Goal: Task Accomplishment & Management: Manage account settings

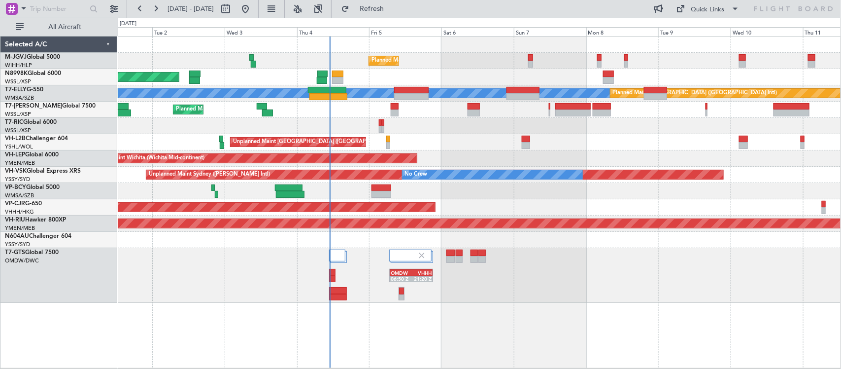
click at [268, 53] on div "Planned Maint [GEOGRAPHIC_DATA] (Seletar)" at bounding box center [479, 61] width 723 height 16
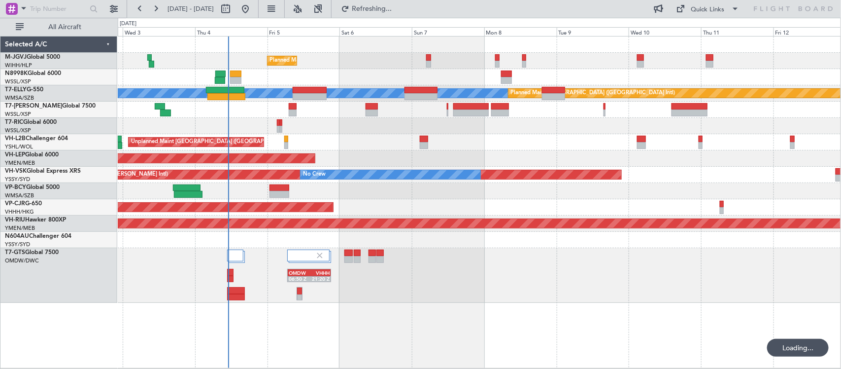
click at [378, 161] on div "Unplanned Maint Wichita (Wichita Mid-continent) Unplanned Maint Wichita (Wichit…" at bounding box center [479, 158] width 723 height 16
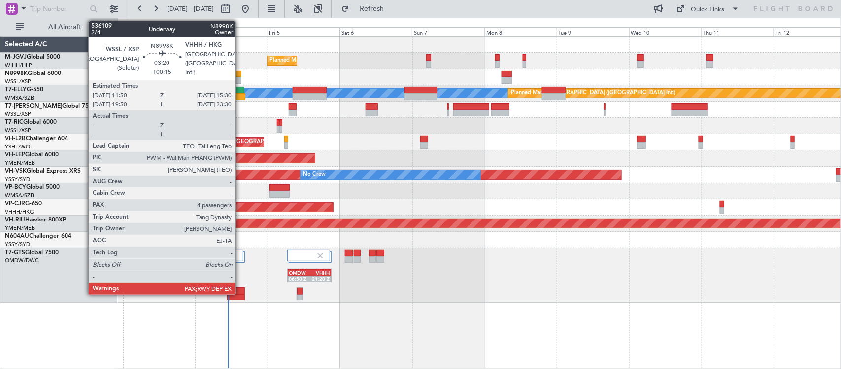
click at [240, 76] on div at bounding box center [235, 73] width 11 height 7
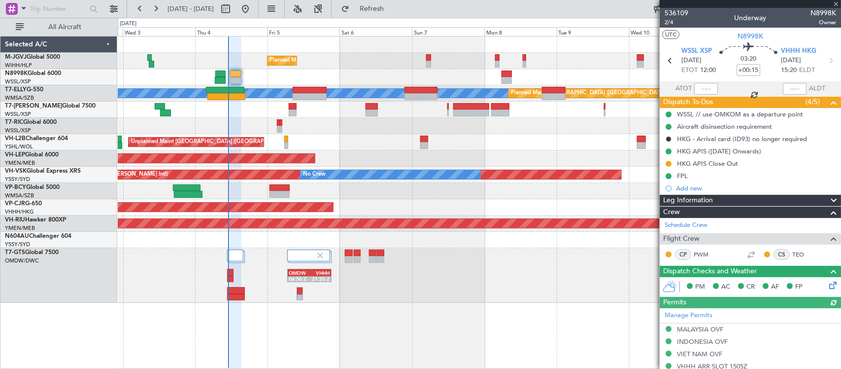
type input "[PERSON_NAME] (HHAFI)"
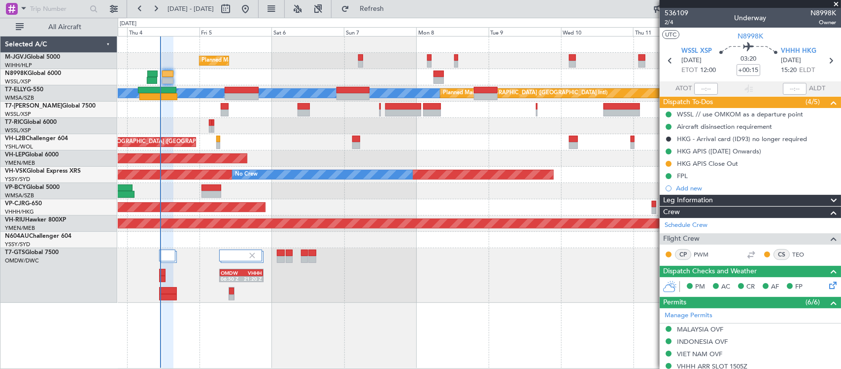
click at [835, 1] on span at bounding box center [836, 4] width 10 height 9
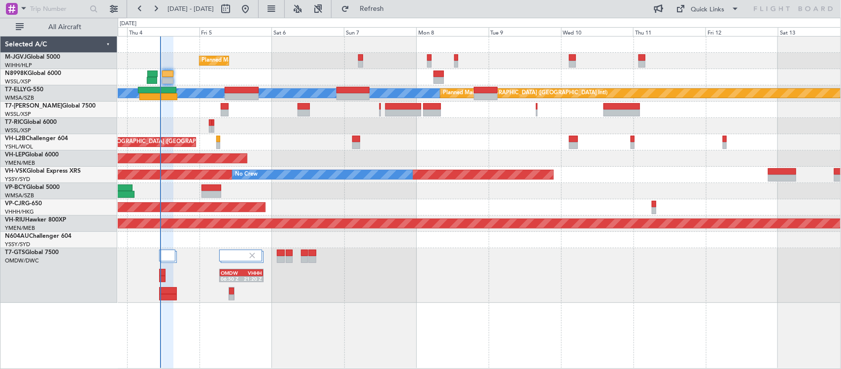
type input "0"
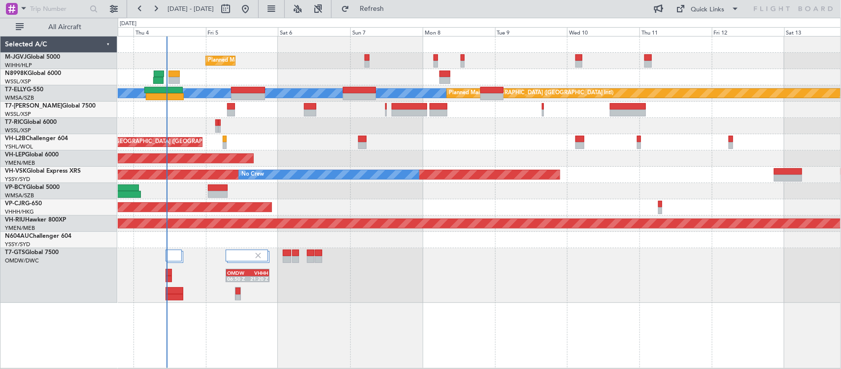
click at [435, 151] on div "Unplanned Maint Wichita (Wichita Mid-continent)" at bounding box center [479, 158] width 723 height 16
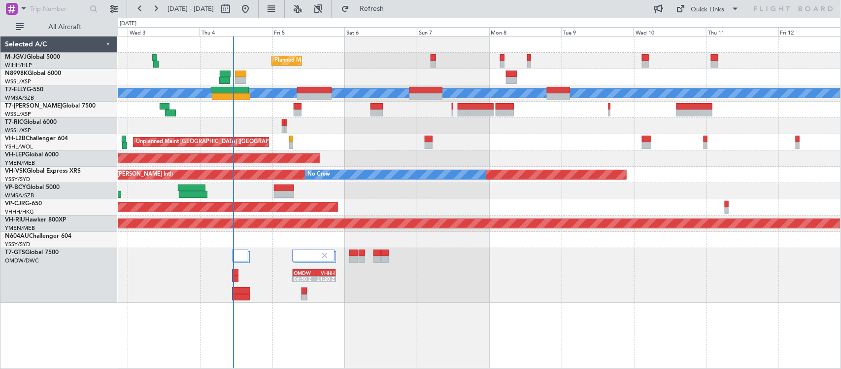
click at [393, 138] on div "Planned Maint [GEOGRAPHIC_DATA] (Seletar) Planned Maint [GEOGRAPHIC_DATA] (Sele…" at bounding box center [479, 169] width 723 height 266
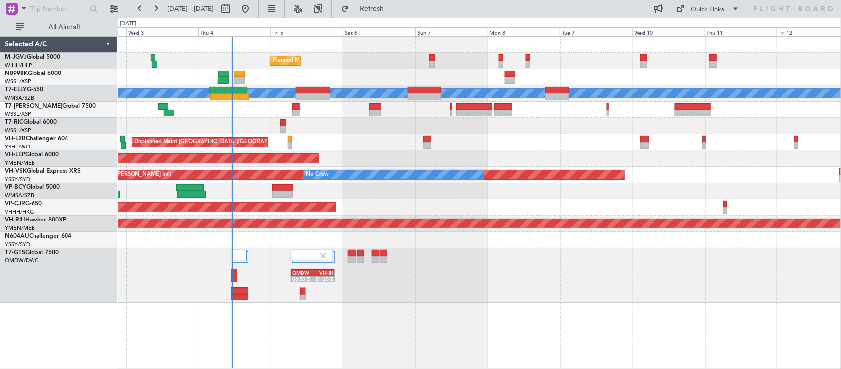
click at [376, 136] on div "Unplanned Maint [GEOGRAPHIC_DATA] ([GEOGRAPHIC_DATA])" at bounding box center [479, 142] width 723 height 16
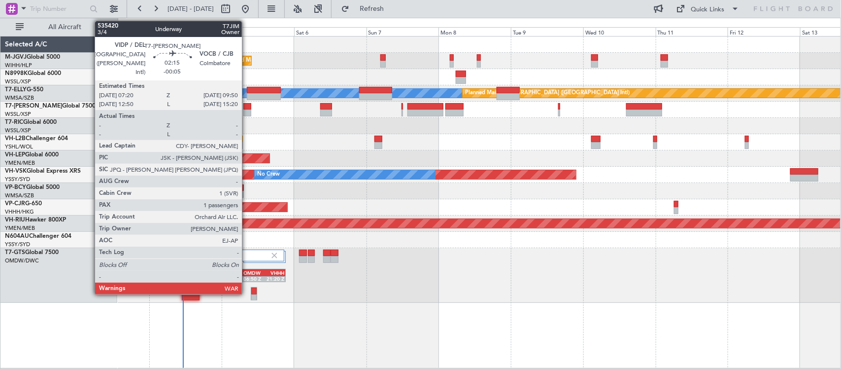
click at [247, 111] on div at bounding box center [247, 112] width 8 height 7
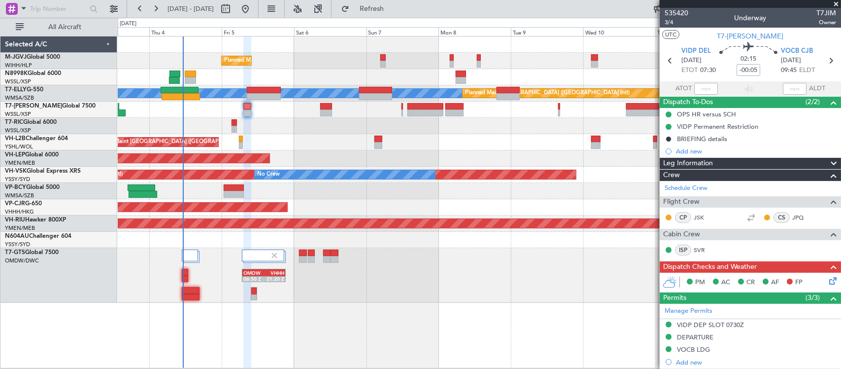
scroll to position [149, 0]
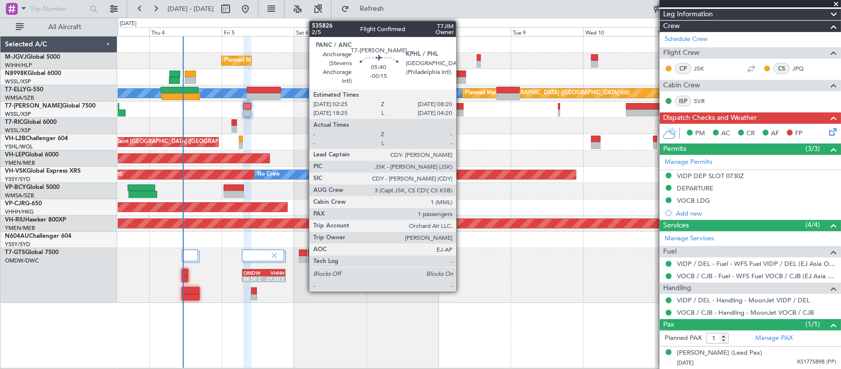
click at [461, 112] on div at bounding box center [454, 112] width 18 height 7
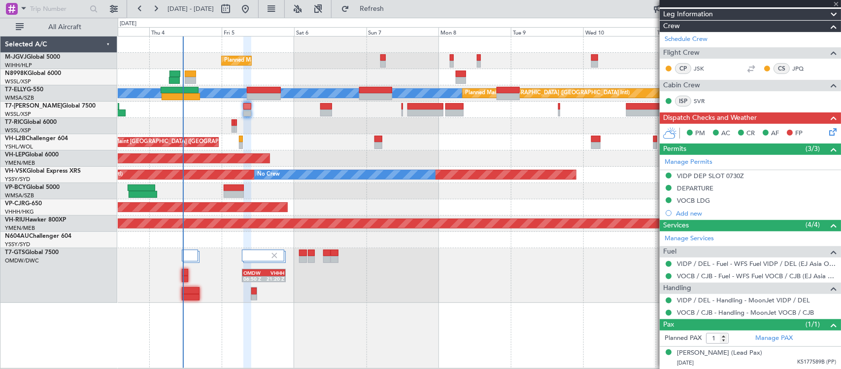
scroll to position [0, 0]
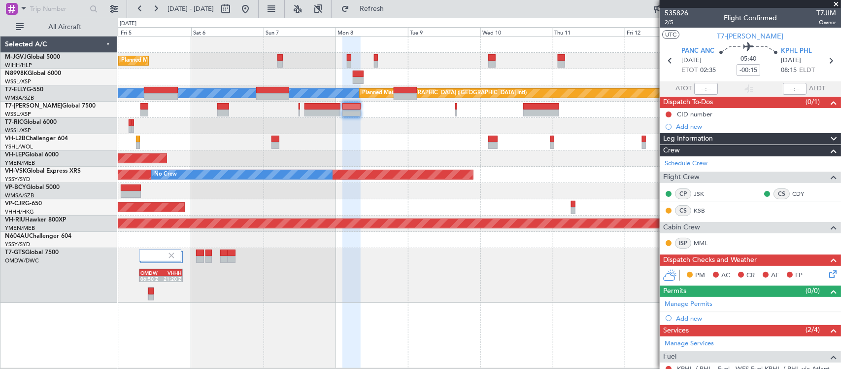
click at [493, 109] on div "Planned Maint Dubai (Al Maktoum Intl)" at bounding box center [479, 110] width 723 height 16
click at [531, 134] on div "Unplanned Maint [GEOGRAPHIC_DATA] ([GEOGRAPHIC_DATA])" at bounding box center [479, 142] width 723 height 16
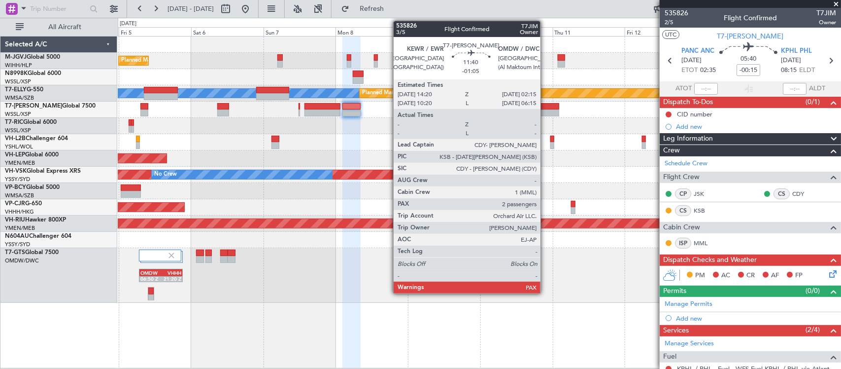
click at [546, 114] on div at bounding box center [541, 112] width 36 height 7
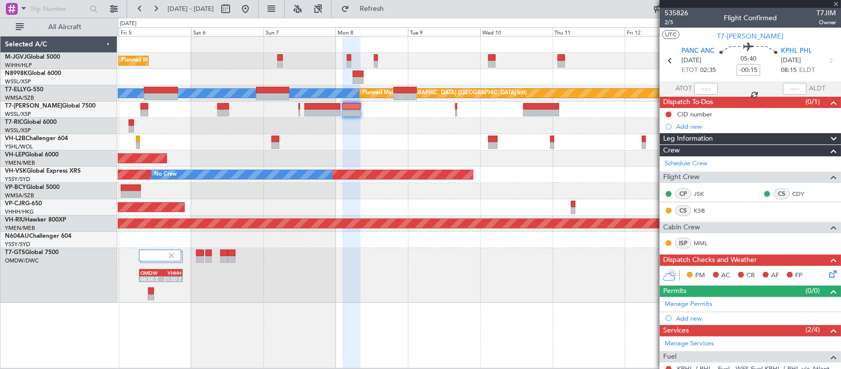
type input "-01:05"
type input "2"
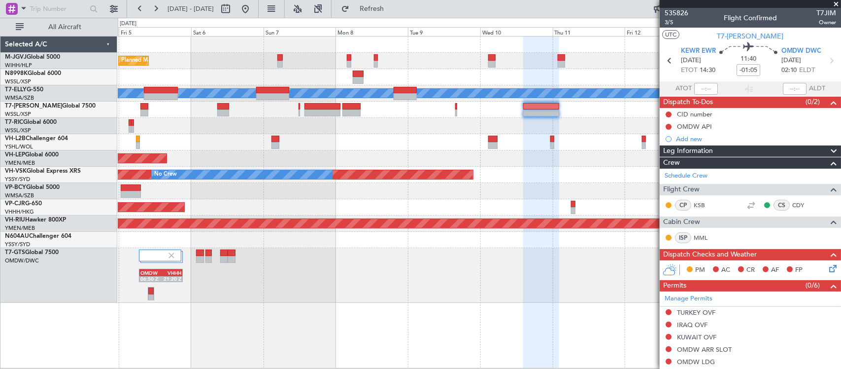
click at [375, 274] on div "OMDW 06:50 Z VHHH 21:20 Z" at bounding box center [479, 275] width 723 height 55
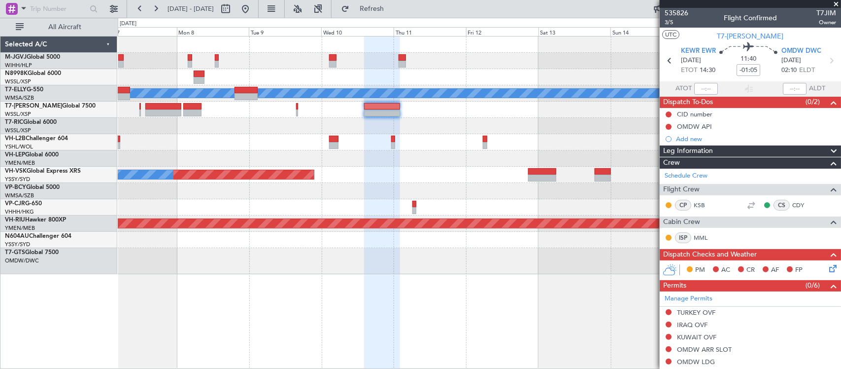
click at [327, 238] on div at bounding box center [479, 240] width 723 height 16
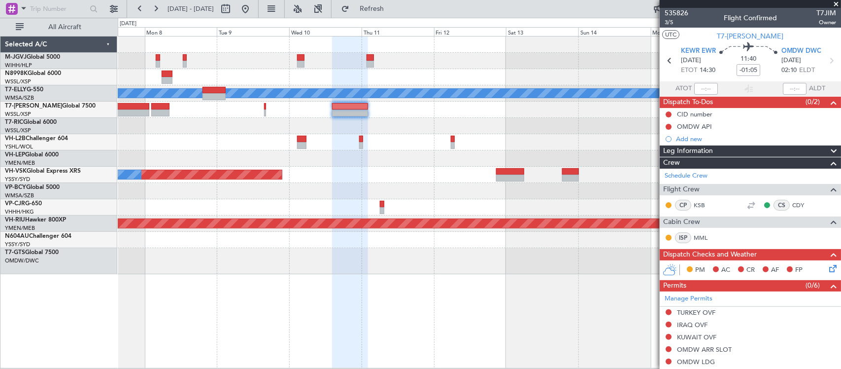
click at [413, 255] on div "OMDW 06:50 Z VHHH 21:20 Z" at bounding box center [479, 261] width 723 height 26
click at [410, 260] on div "OMDW 06:50 Z VHHH 21:20 Z" at bounding box center [479, 261] width 723 height 26
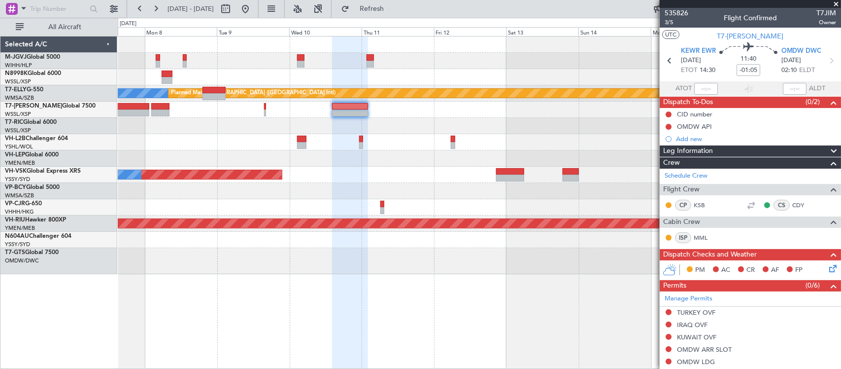
click at [259, 8] on fb-range-datepicker "[DATE] - [DATE]" at bounding box center [193, 9] width 132 height 18
click at [253, 8] on button at bounding box center [246, 9] width 16 height 16
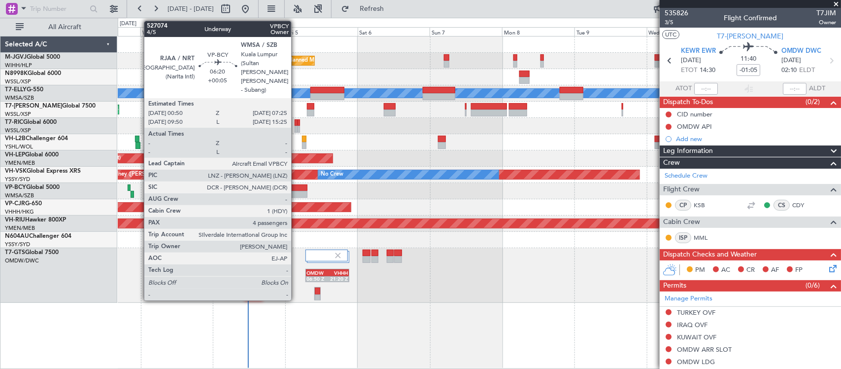
click at [296, 193] on div at bounding box center [297, 194] width 20 height 7
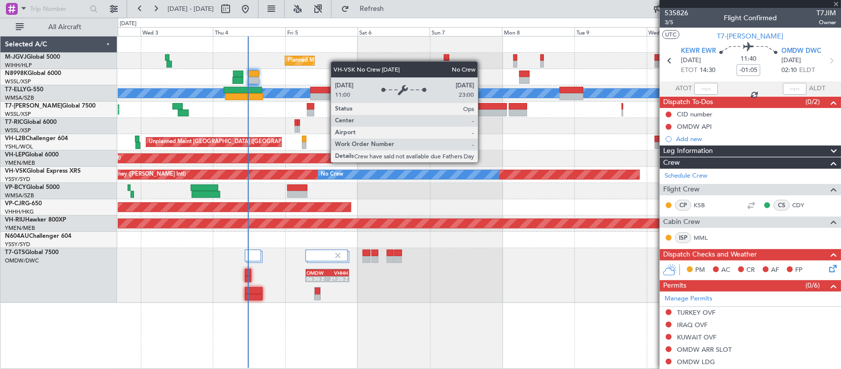
type input "+00:05"
type input "4"
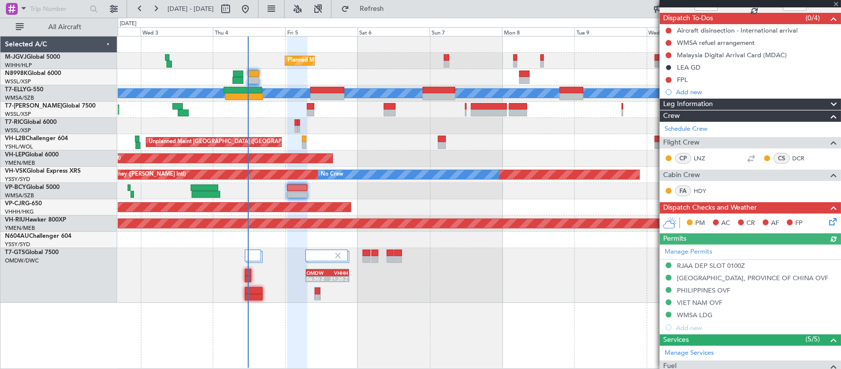
scroll to position [308, 0]
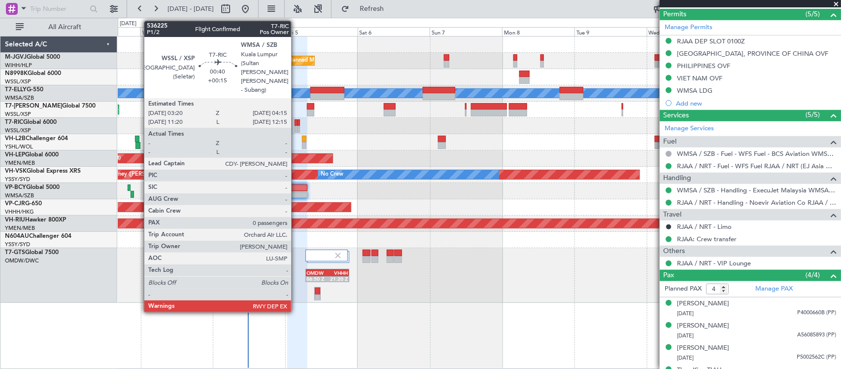
click at [296, 124] on div at bounding box center [296, 122] width 3 height 7
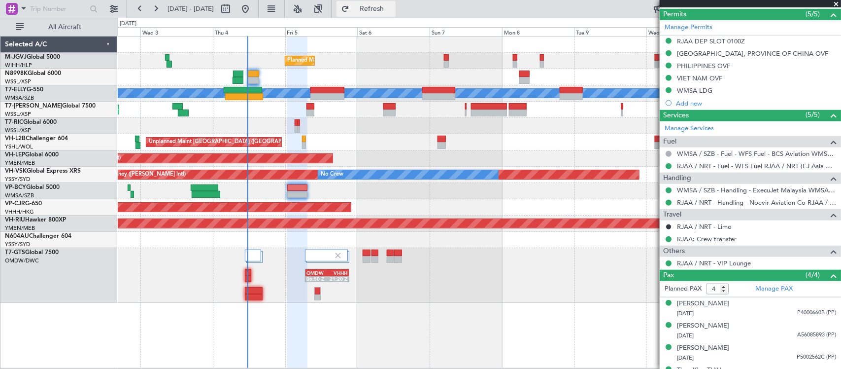
click at [396, 13] on button "Refresh" at bounding box center [366, 9] width 59 height 16
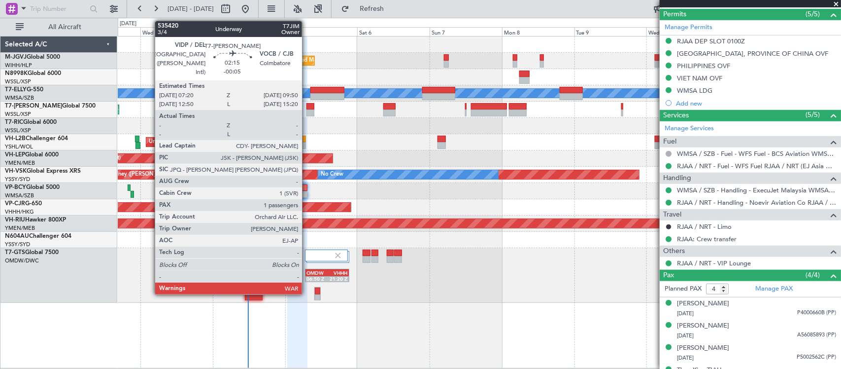
click at [307, 110] on div at bounding box center [311, 112] width 8 height 7
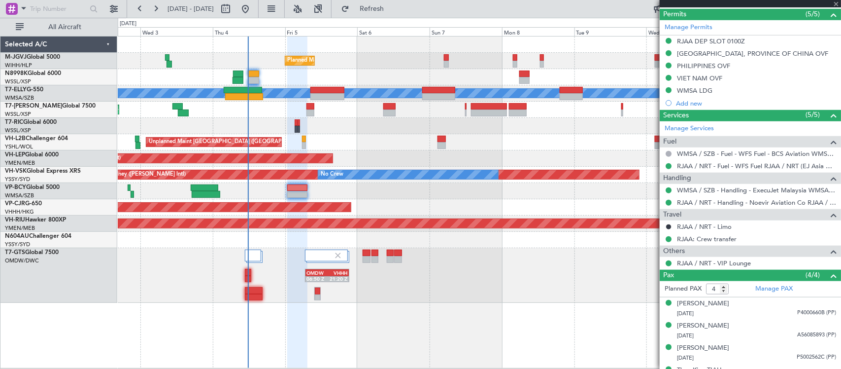
type input "-00:05"
type input "1"
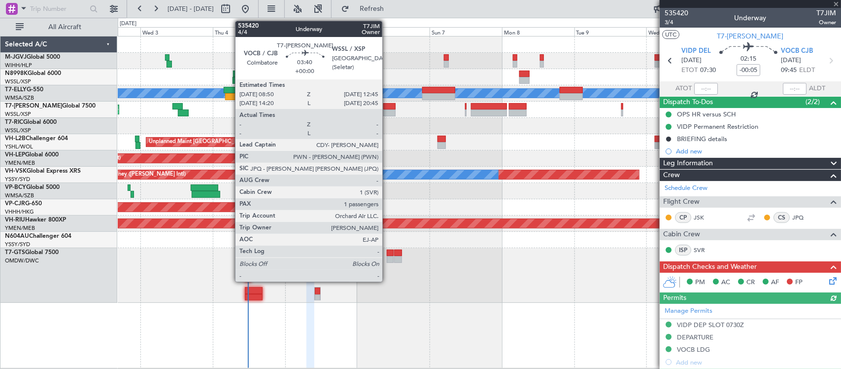
click at [387, 108] on div at bounding box center [389, 106] width 12 height 7
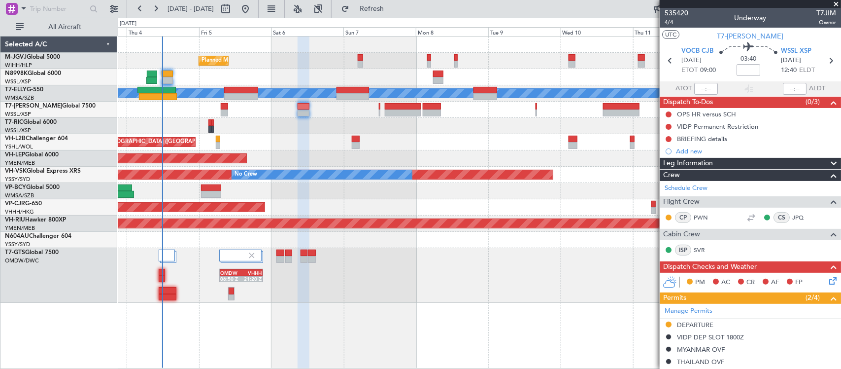
click at [388, 273] on div "OMDW 06:50 Z VHHH 21:20 Z" at bounding box center [479, 275] width 723 height 55
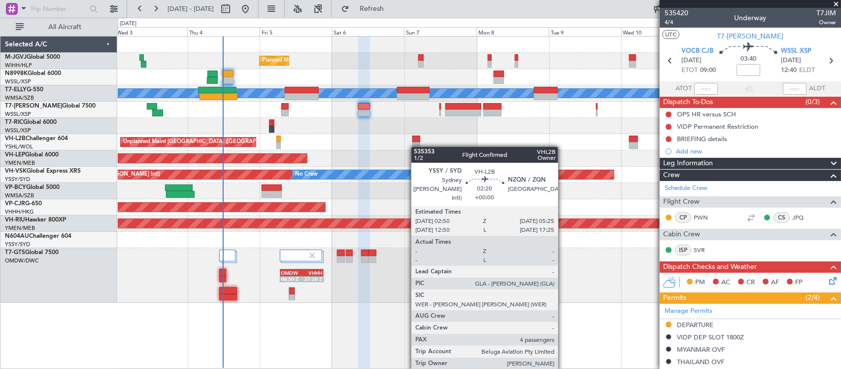
click at [416, 147] on div at bounding box center [416, 145] width 8 height 7
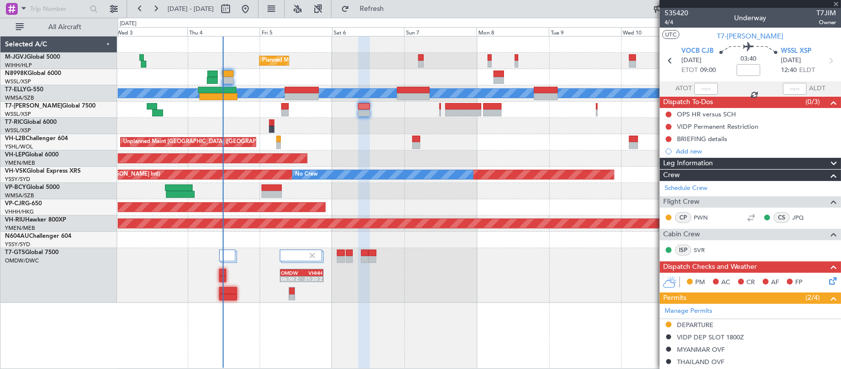
type input "4"
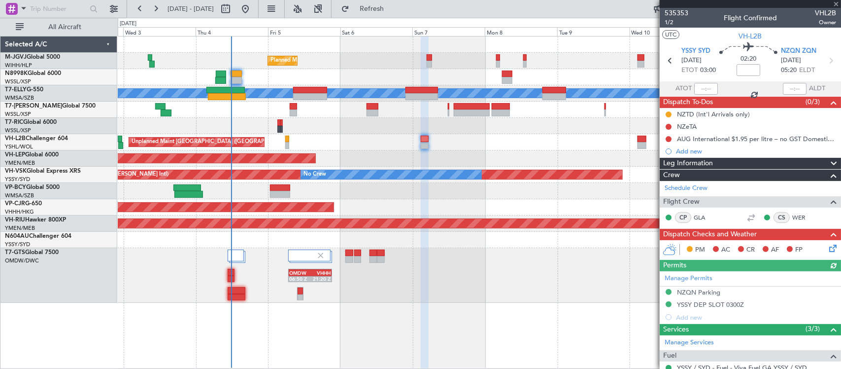
click at [473, 194] on div at bounding box center [479, 191] width 723 height 16
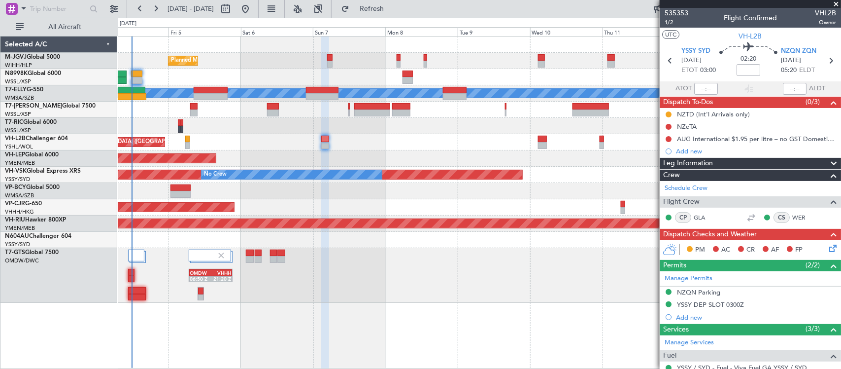
click at [383, 188] on div at bounding box center [479, 191] width 723 height 16
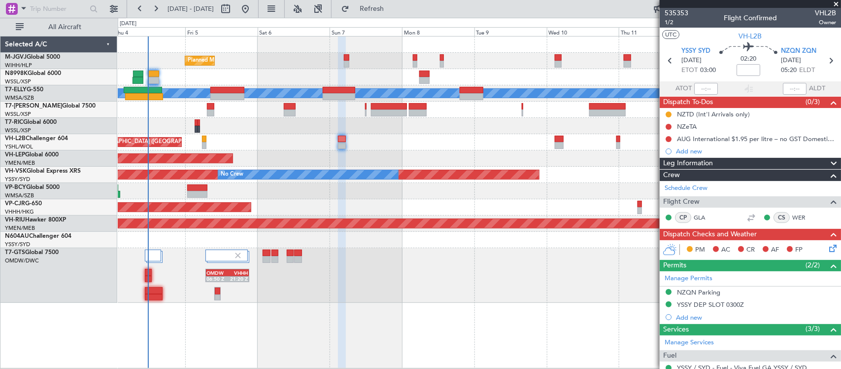
click at [461, 188] on div at bounding box center [479, 191] width 723 height 16
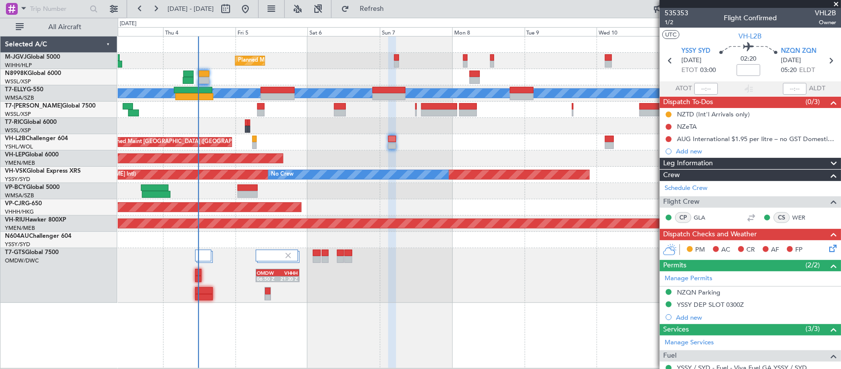
scroll to position [171, 0]
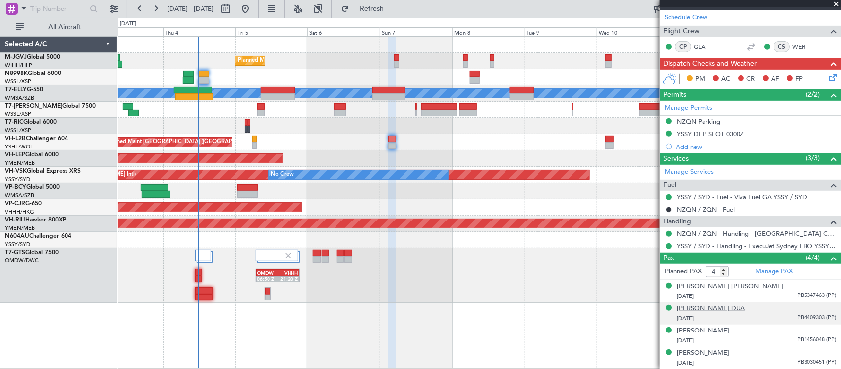
click at [723, 306] on div "[PERSON_NAME] DUA" at bounding box center [711, 309] width 68 height 10
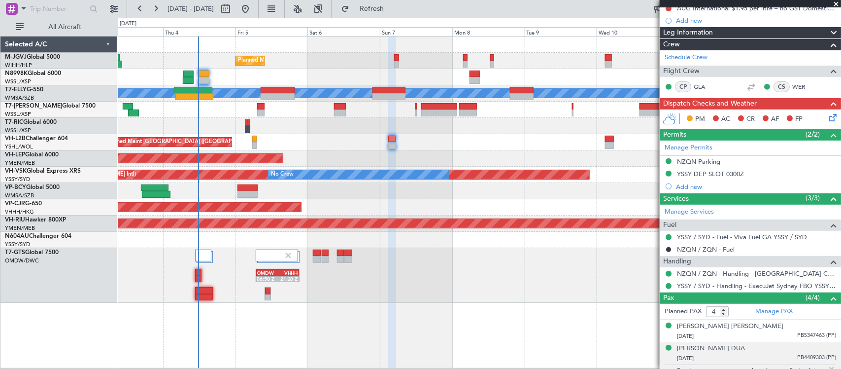
scroll to position [195, 0]
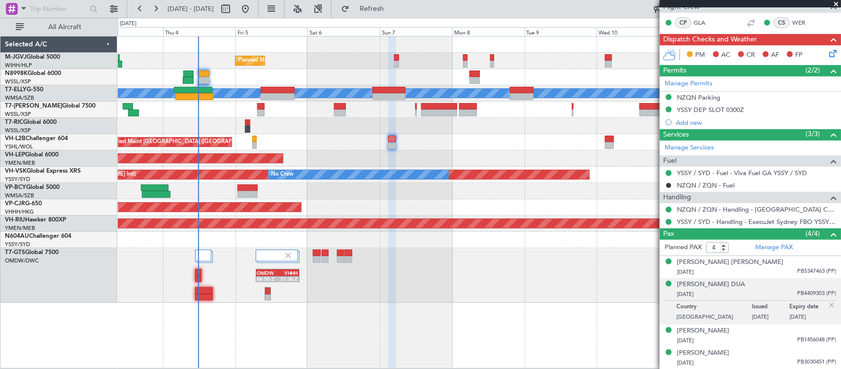
click at [827, 306] on img at bounding box center [831, 305] width 9 height 9
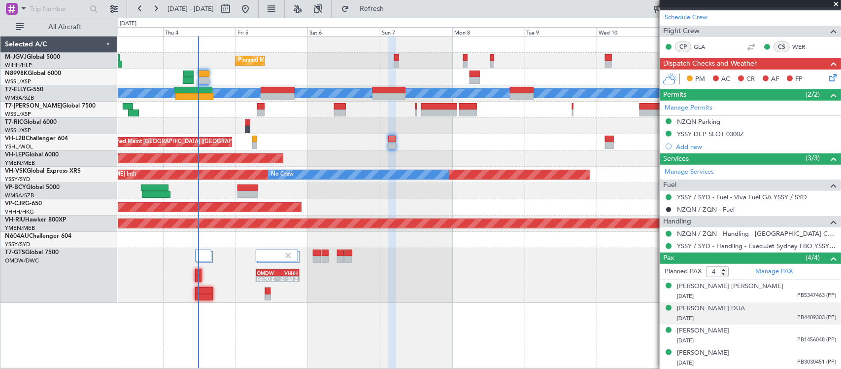
scroll to position [171, 0]
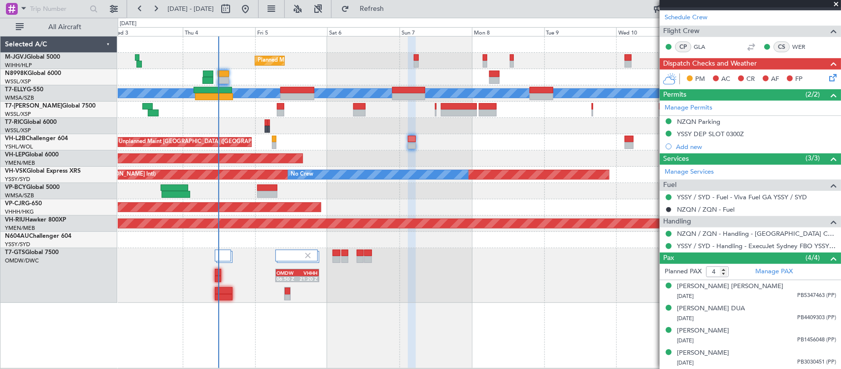
click at [424, 137] on div "Unplanned Maint [GEOGRAPHIC_DATA] ([GEOGRAPHIC_DATA])" at bounding box center [479, 142] width 723 height 16
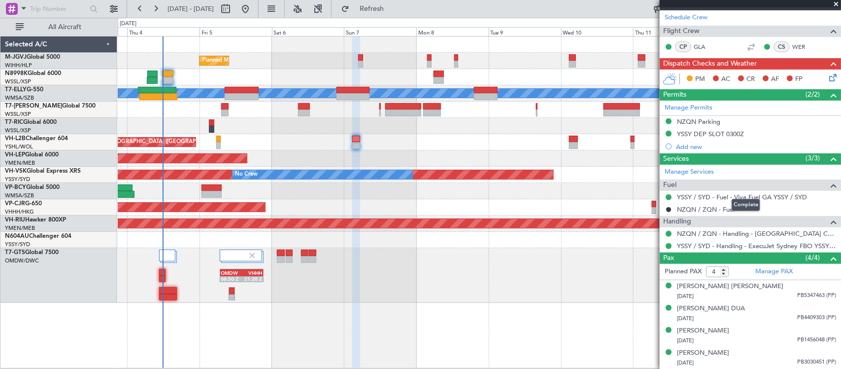
scroll to position [0, 0]
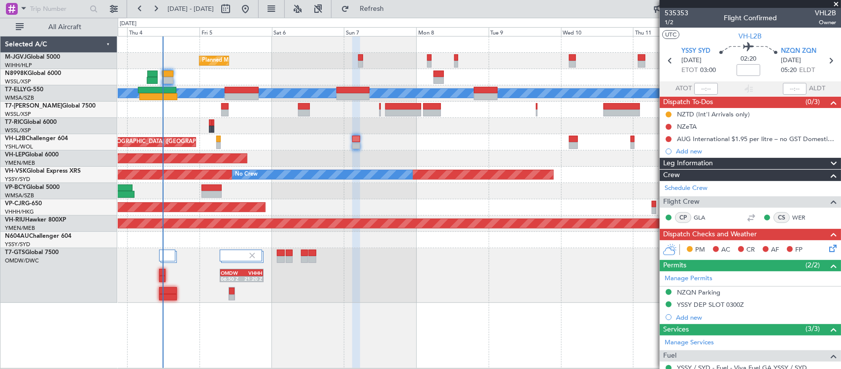
click at [430, 158] on div "Unplanned Maint Wichita (Wichita Mid-continent)" at bounding box center [479, 158] width 723 height 16
click at [831, 3] on div at bounding box center [750, 4] width 181 height 8
click at [833, 3] on span at bounding box center [836, 4] width 10 height 9
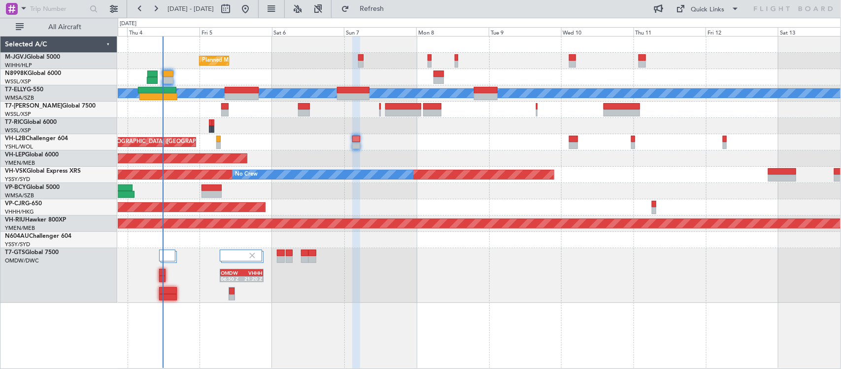
type input "0"
click at [379, 146] on div "Unplanned Maint [GEOGRAPHIC_DATA] ([GEOGRAPHIC_DATA])" at bounding box center [479, 142] width 723 height 16
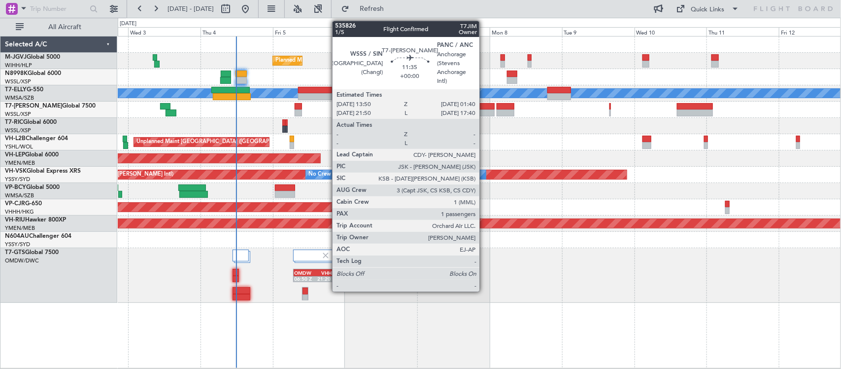
click at [484, 112] on div at bounding box center [477, 112] width 36 height 7
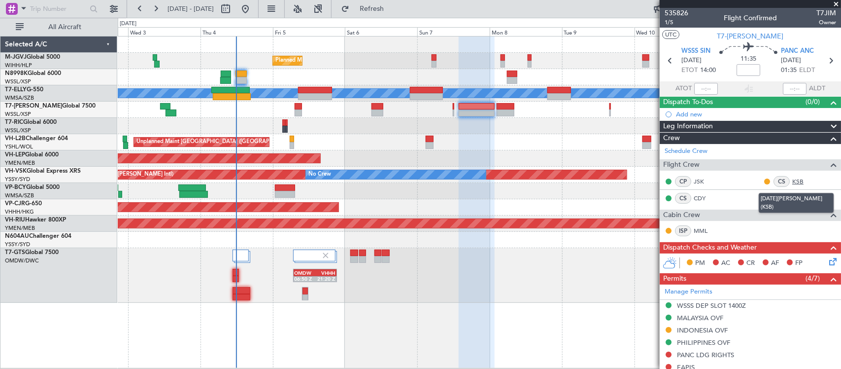
click at [792, 181] on link "KSB" at bounding box center [803, 181] width 22 height 9
click at [706, 177] on link "JSK" at bounding box center [705, 181] width 22 height 9
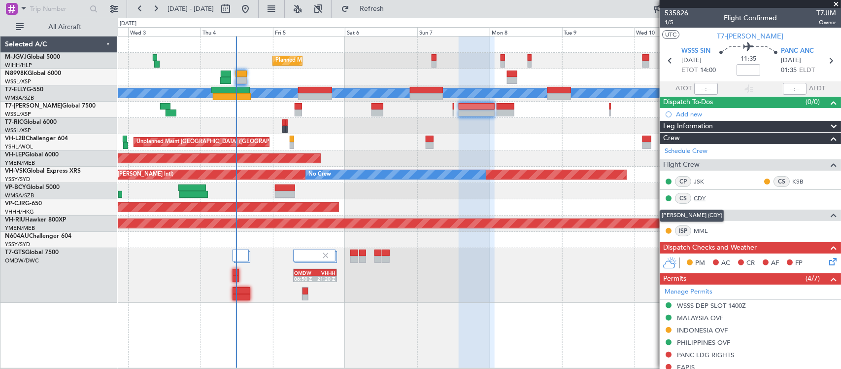
click at [700, 199] on link "CDY" at bounding box center [705, 198] width 22 height 9
click at [701, 232] on link "MML" at bounding box center [705, 230] width 22 height 9
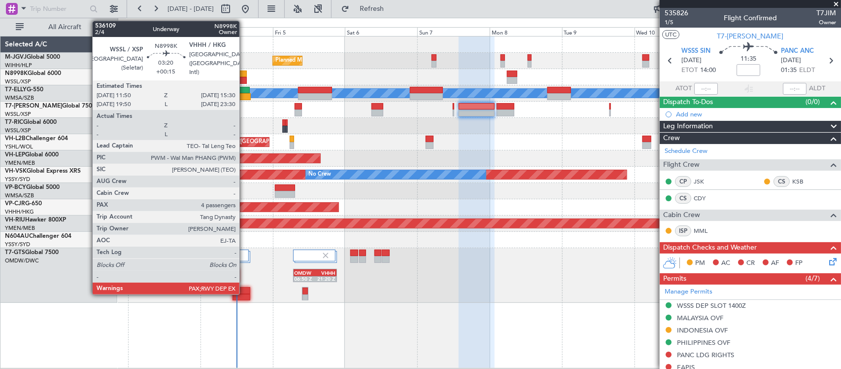
click at [244, 78] on div at bounding box center [241, 80] width 11 height 7
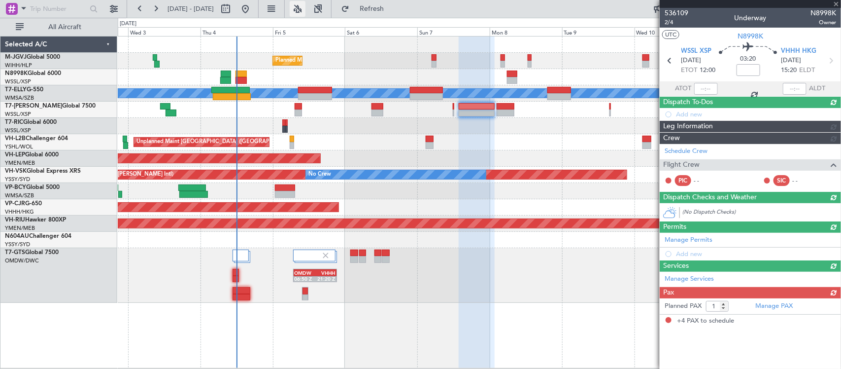
type input "+00:15"
type input "4"
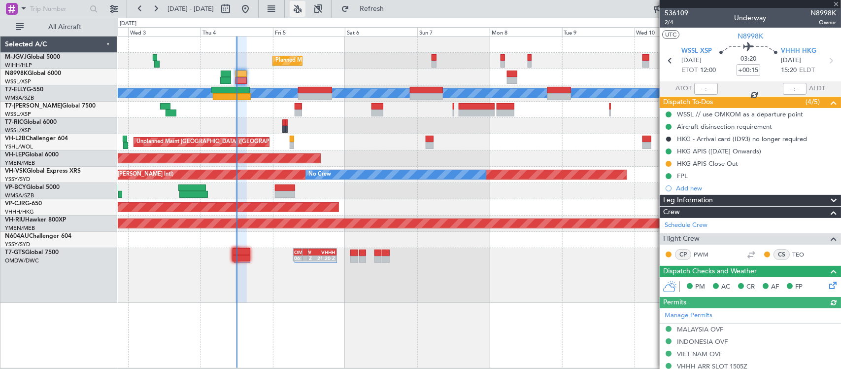
type input "[PERSON_NAME] (HHAFI)"
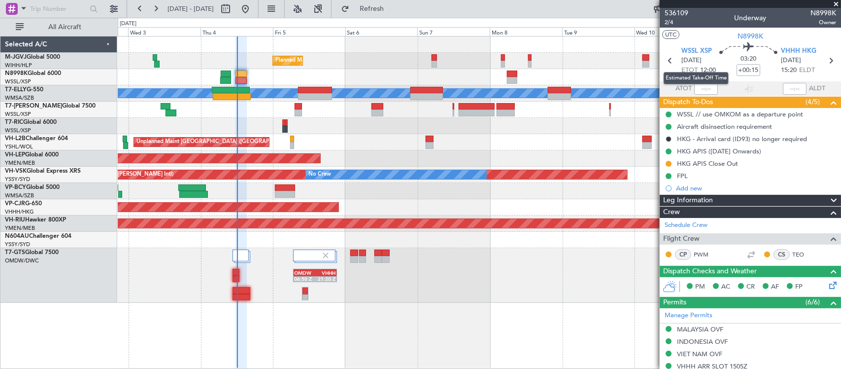
click at [701, 89] on mat-tooltip-component "Estimated Take-Off Time" at bounding box center [696, 78] width 79 height 26
click at [708, 89] on mat-tooltip-component "Estimated Take-Off Time" at bounding box center [696, 78] width 79 height 26
click at [703, 89] on input "text" at bounding box center [706, 89] width 24 height 12
drag, startPoint x: 711, startPoint y: 63, endPoint x: 706, endPoint y: 90, distance: 27.6
click at [706, 89] on mat-tooltip-component "Estimated Take-Off Time" at bounding box center [696, 78] width 79 height 26
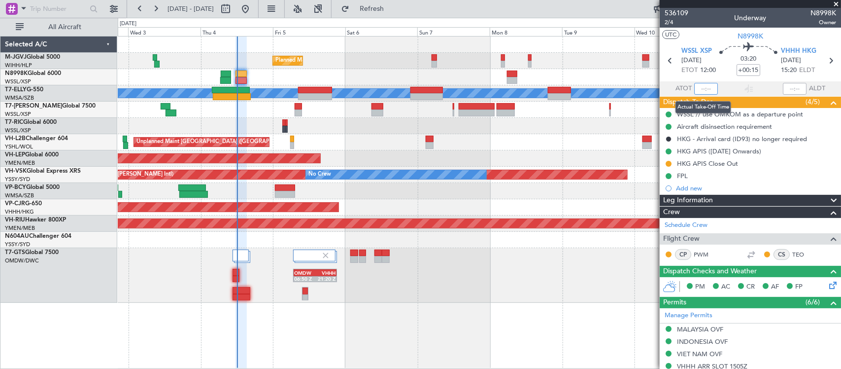
click at [706, 90] on input "text" at bounding box center [706, 89] width 24 height 12
type input "12:03"
click at [668, 161] on button at bounding box center [669, 164] width 6 height 6
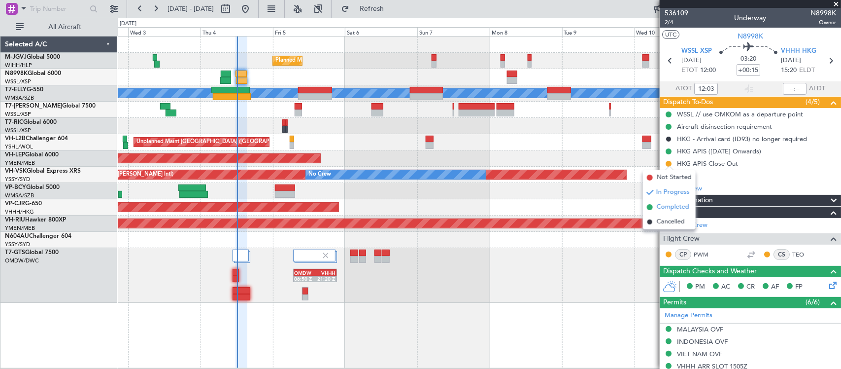
click at [666, 205] on span "Completed" at bounding box center [673, 207] width 33 height 10
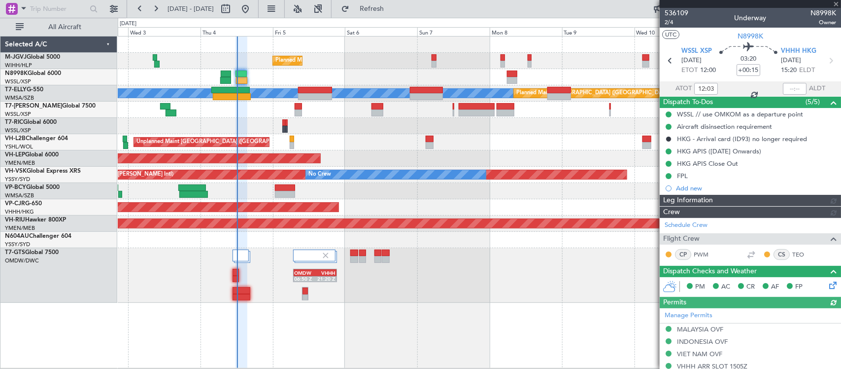
type input "[PERSON_NAME] (HHAFI)"
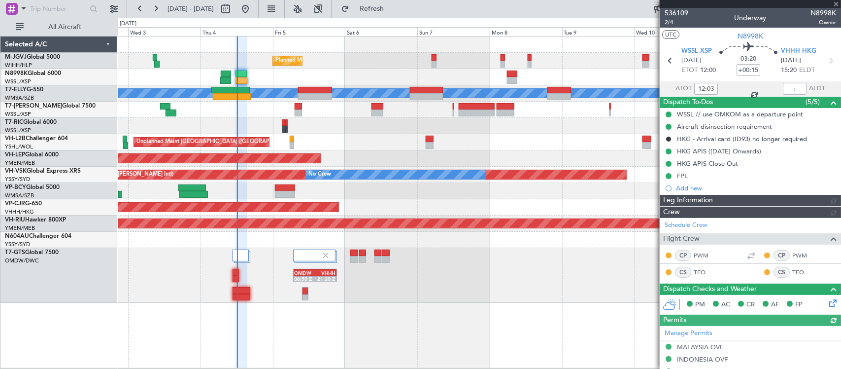
type input "[PERSON_NAME] (HHAFI)"
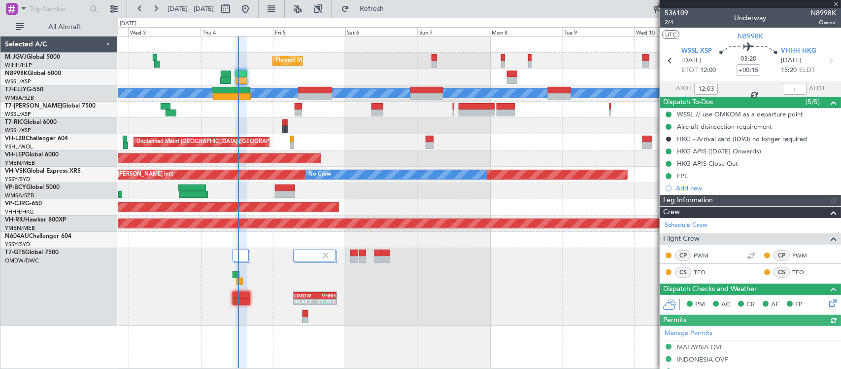
type input "[PERSON_NAME] (HHAFI)"
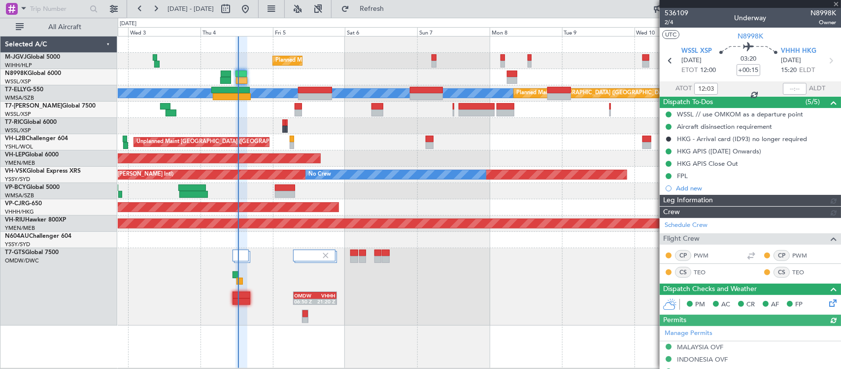
type input "[PERSON_NAME] (HHAFI)"
